Goal: Task Accomplishment & Management: Manage account settings

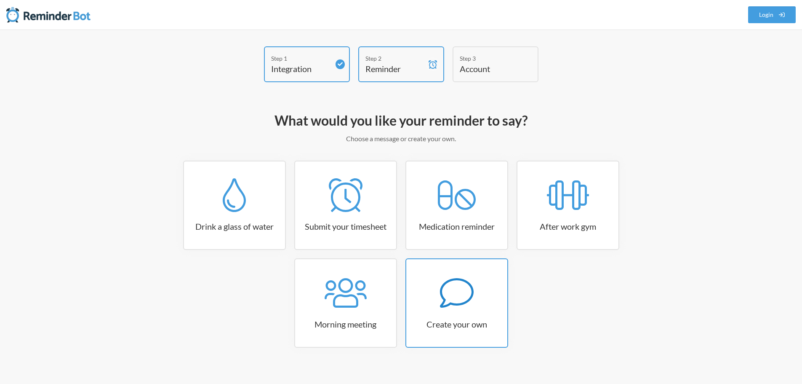
click at [437, 297] on div at bounding box center [456, 293] width 101 height 34
select select "07:30:00"
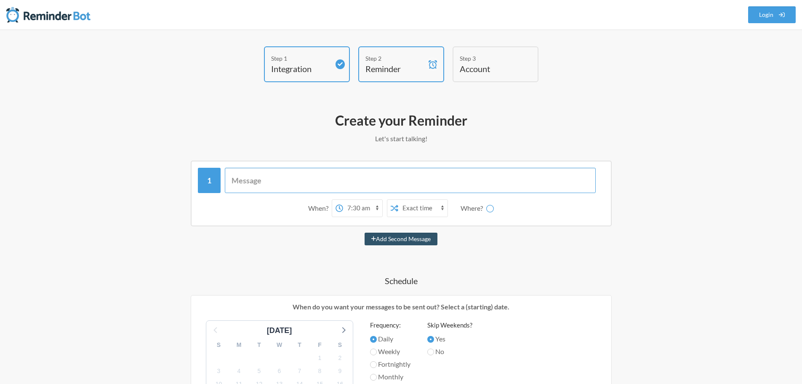
click at [301, 182] on input "text" at bounding box center [410, 180] width 371 height 25
type input "Send warehouse inventory incoming report"
click at [360, 212] on select "12:00 am 12:15 am 12:30 am 12:45 am 1:00 am 1:15 am 1:30 am 1:45 am 2:00 am 2:1…" at bounding box center [362, 208] width 39 height 17
select select "11:30:00"
click at [343, 200] on select "12:00 am 12:15 am 12:30 am 12:45 am 1:00 am 1:15 am 1:30 am 1:45 am 2:00 am 2:1…" at bounding box center [362, 208] width 39 height 17
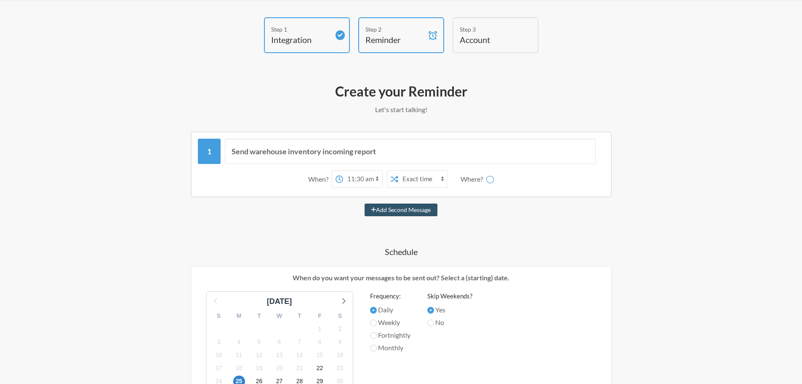
scroll to position [84, 0]
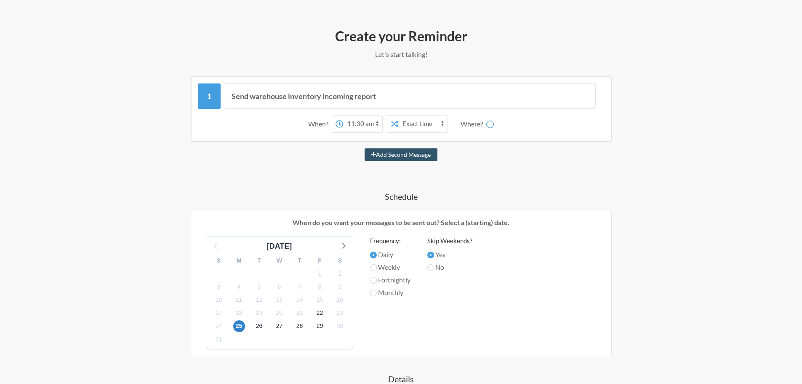
click at [407, 280] on label "Fortnightly" at bounding box center [390, 280] width 40 height 10
click at [377, 280] on input "Fortnightly" at bounding box center [373, 280] width 7 height 7
radio input "true"
click at [320, 327] on span "29" at bounding box center [320, 326] width 12 height 12
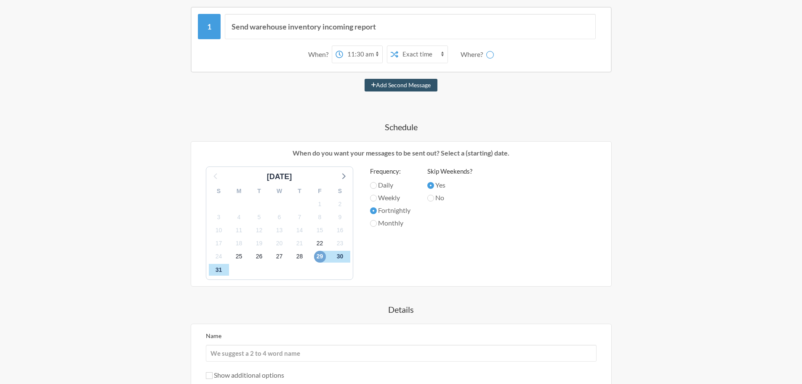
scroll to position [168, 0]
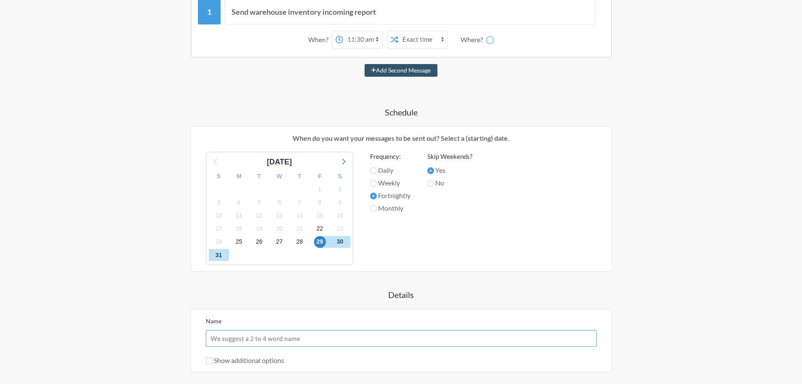
click at [336, 334] on input "Name" at bounding box center [401, 338] width 391 height 17
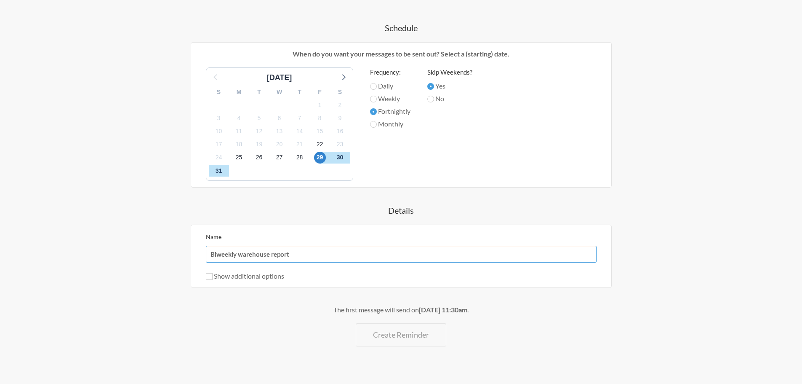
scroll to position [266, 0]
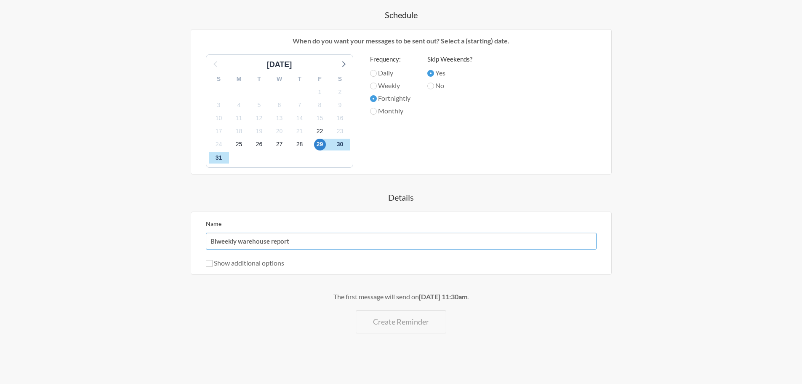
type input "Biweekly warehouse report"
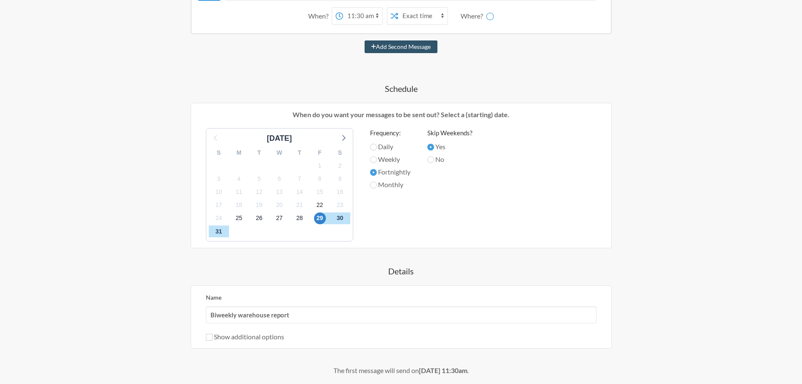
scroll to position [55, 0]
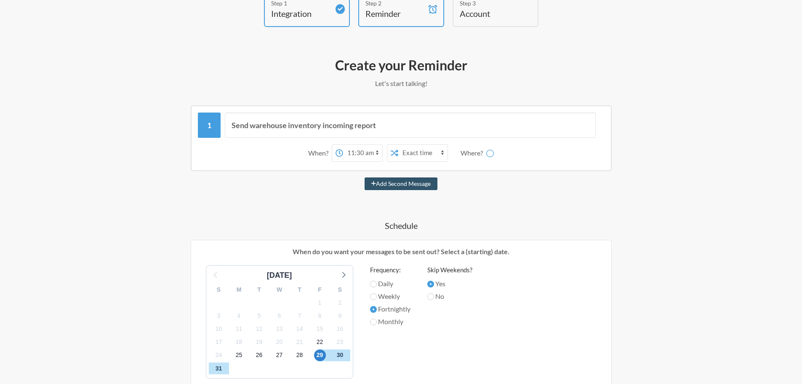
click at [476, 157] on div "Where?" at bounding box center [474, 153] width 26 height 18
click at [434, 155] on select "Exact time Random time" at bounding box center [422, 152] width 49 height 17
click at [478, 154] on div "Where?" at bounding box center [474, 153] width 26 height 18
click at [505, 154] on div "When? 12:00 am 12:15 am 12:30 am 12:45 am 1:00 am 1:15 am 1:30 am 1:45 am 2:00 …" at bounding box center [401, 153] width 407 height 26
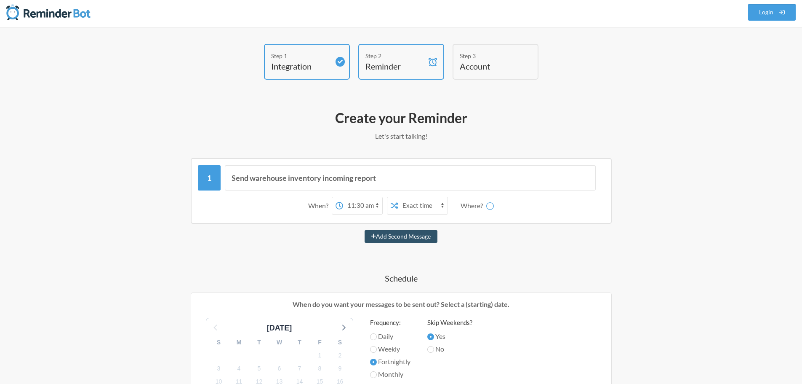
scroll to position [0, 0]
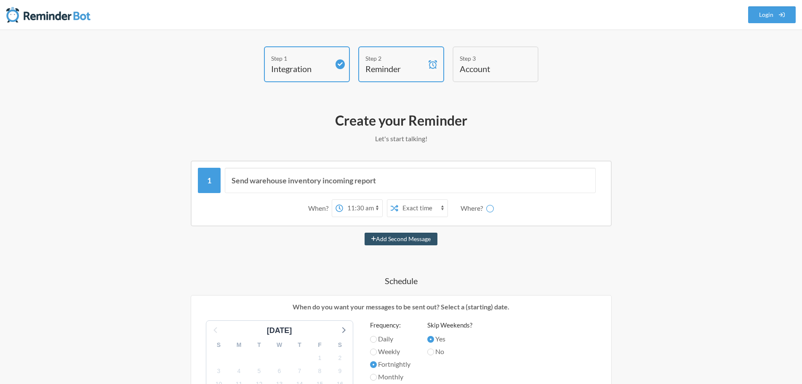
click at [482, 216] on div "Where?" at bounding box center [474, 208] width 26 height 18
